Goal: Navigation & Orientation: Find specific page/section

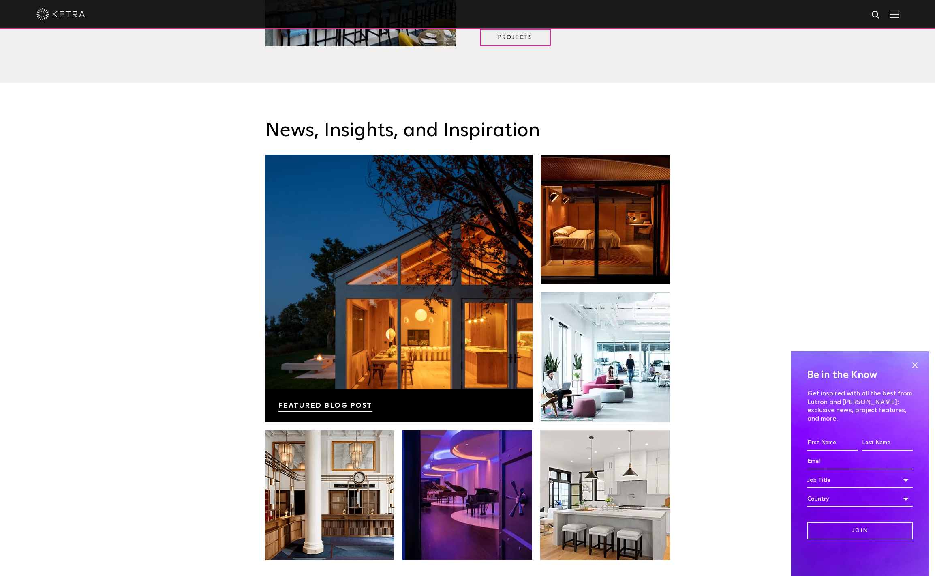
scroll to position [1651, 0]
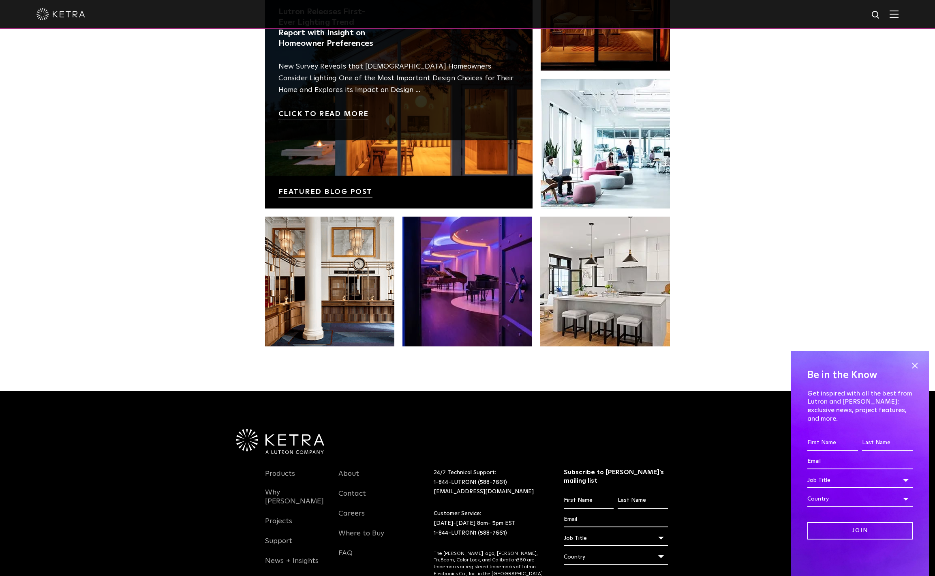
click at [402, 150] on link at bounding box center [399, 75] width 268 height 268
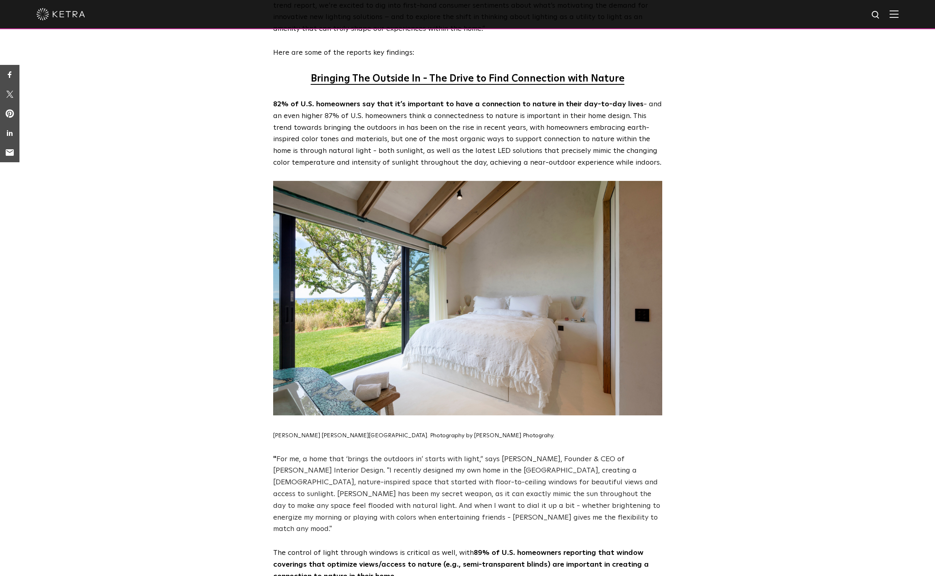
scroll to position [763, 0]
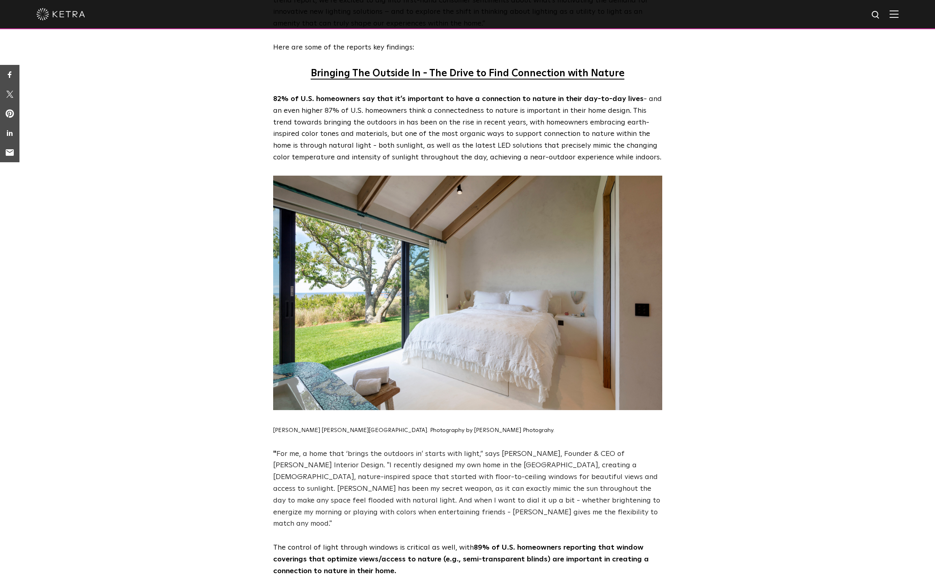
click at [431, 297] on img at bounding box center [467, 293] width 389 height 234
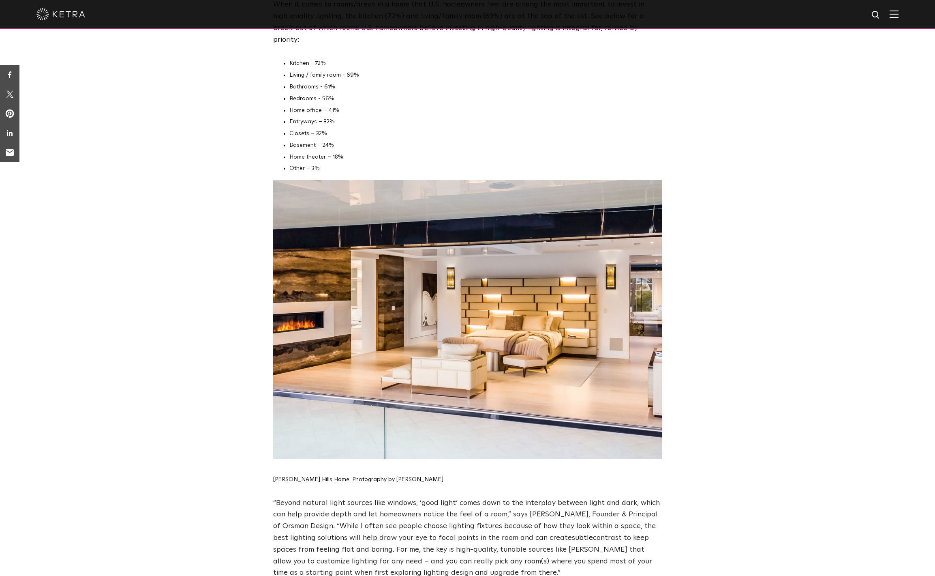
scroll to position [3064, 0]
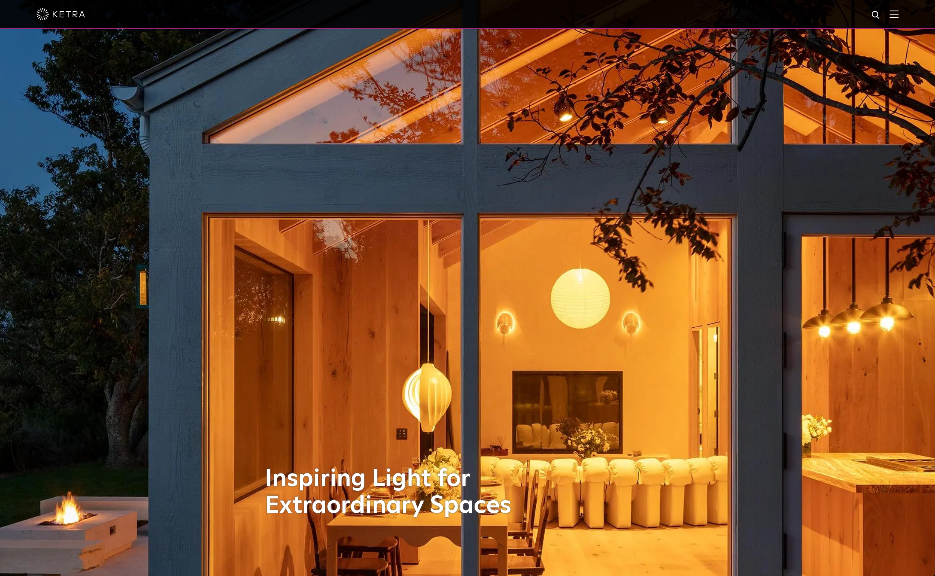
scroll to position [9, 0]
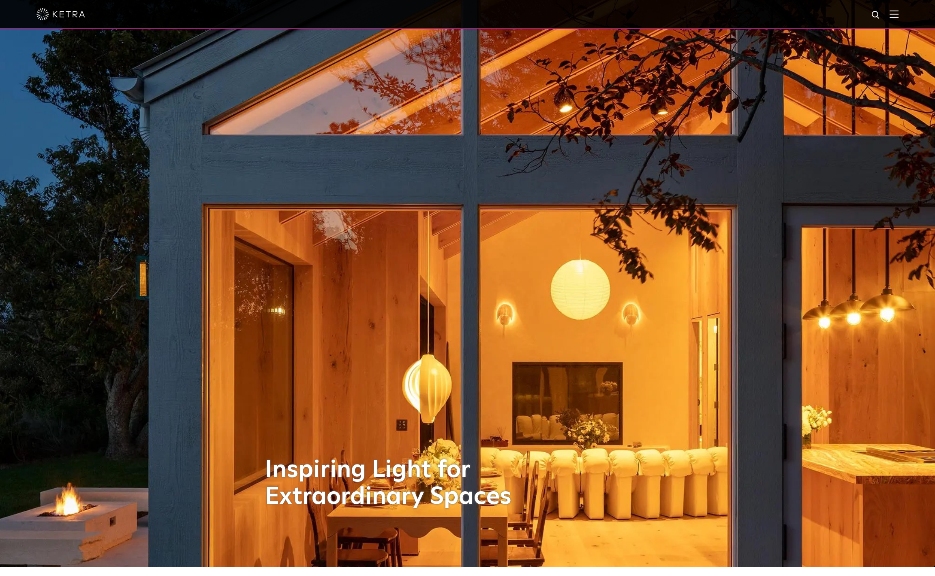
click at [905, 12] on div at bounding box center [467, 14] width 935 height 29
click at [899, 13] on img at bounding box center [894, 14] width 9 height 8
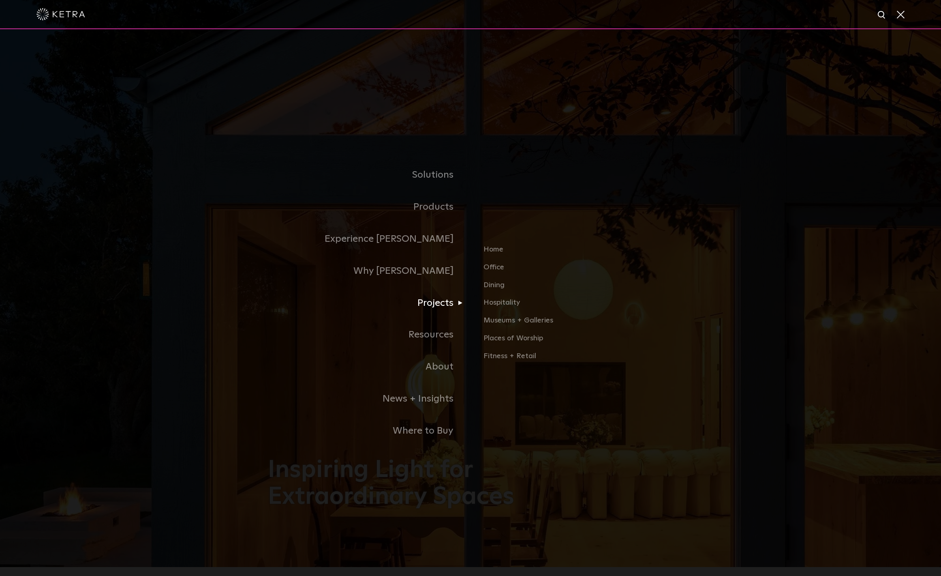
click at [433, 301] on link "Projects" at bounding box center [369, 303] width 203 height 32
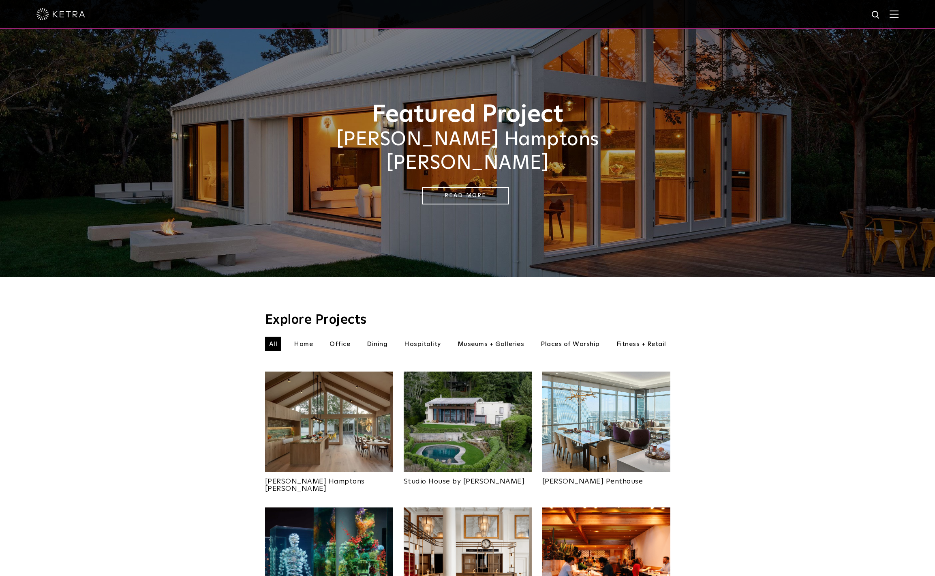
scroll to position [142, 0]
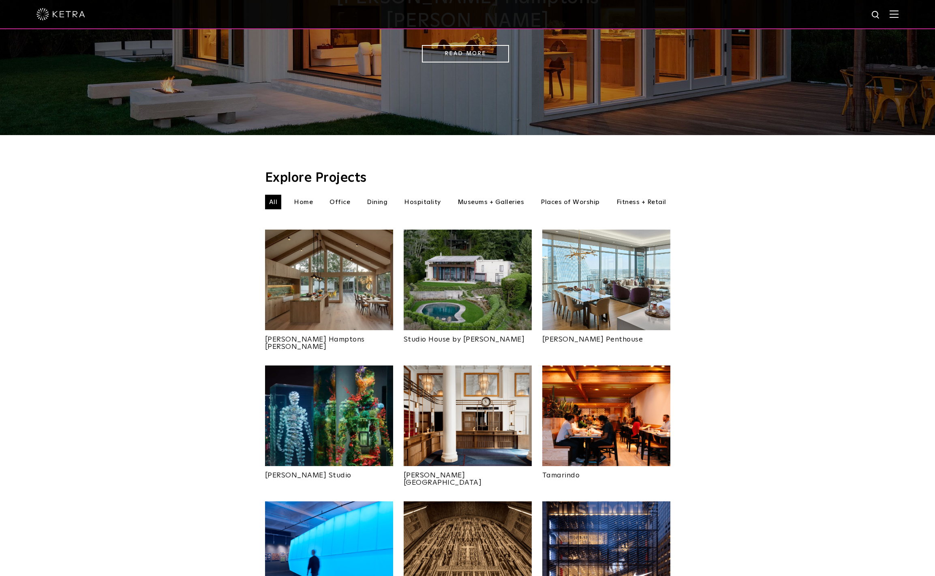
click at [297, 262] on img at bounding box center [329, 279] width 128 height 101
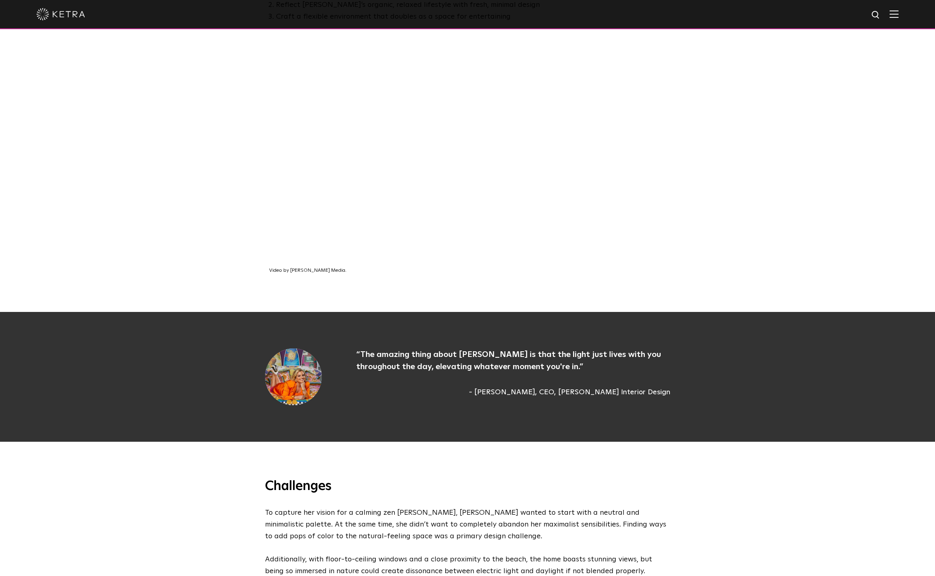
scroll to position [507, 0]
